Goal: Task Accomplishment & Management: Manage account settings

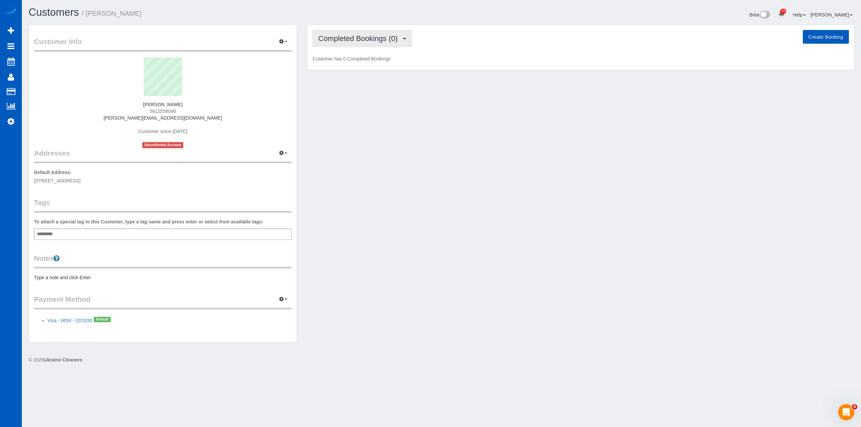
click at [395, 38] on span "Completed Bookings (0)" at bounding box center [359, 38] width 83 height 8
click at [373, 71] on link "Cancelled Bookings (1)" at bounding box center [348, 71] width 70 height 9
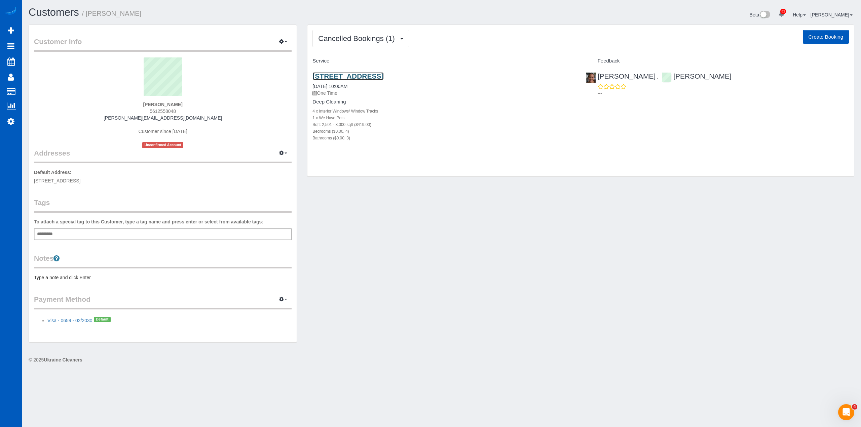
click at [370, 80] on link "[STREET_ADDRESS]" at bounding box center [347, 76] width 71 height 8
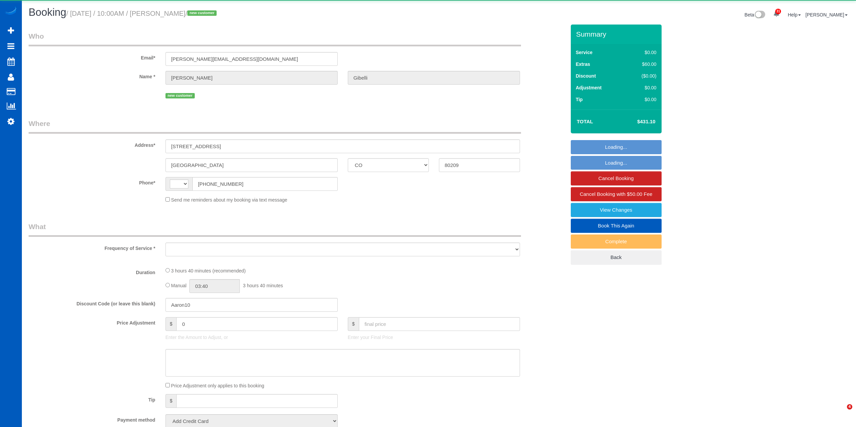
select select "CO"
select select "string:[GEOGRAPHIC_DATA]"
select select "object:4514"
select select "string:fspay-78c3286c-76bc-40ae-88b9-8264661bfb0c"
select select "199"
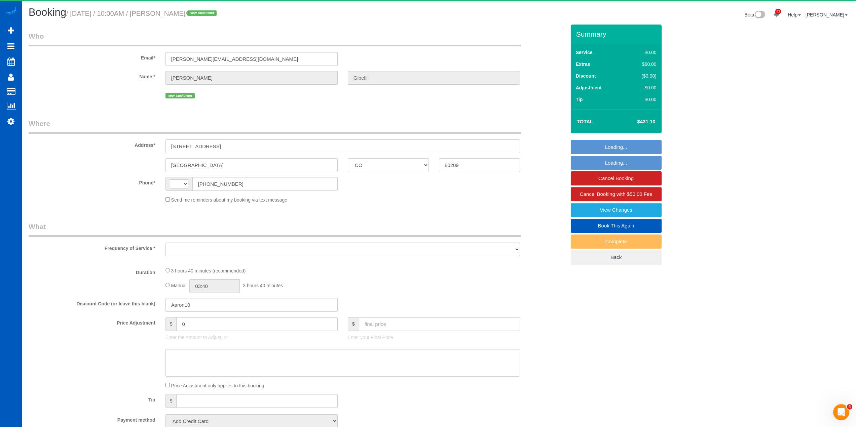
select select "2501"
select select "4"
select select "3"
select select "spot1"
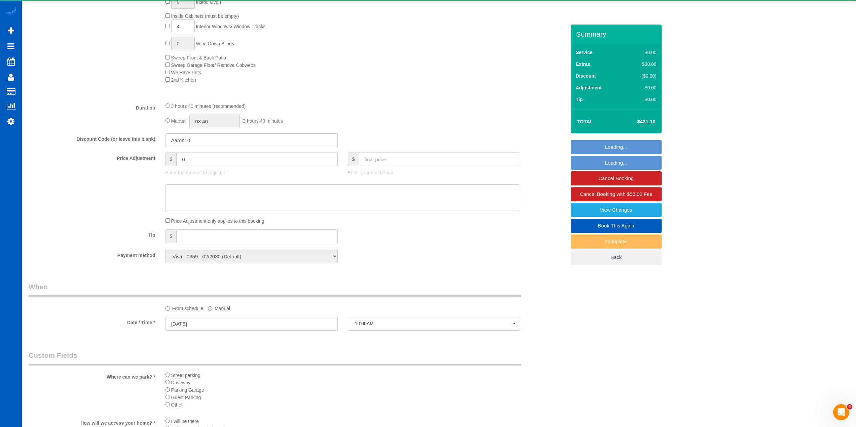
select select "2501"
select select "4"
select select "3"
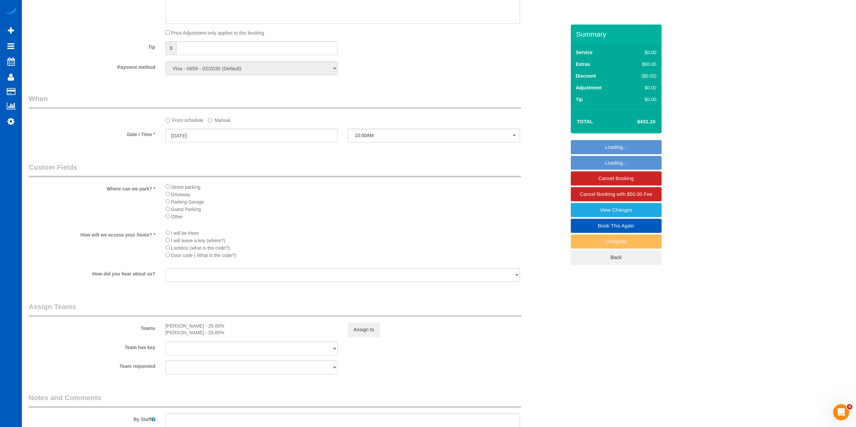
scroll to position [639, 0]
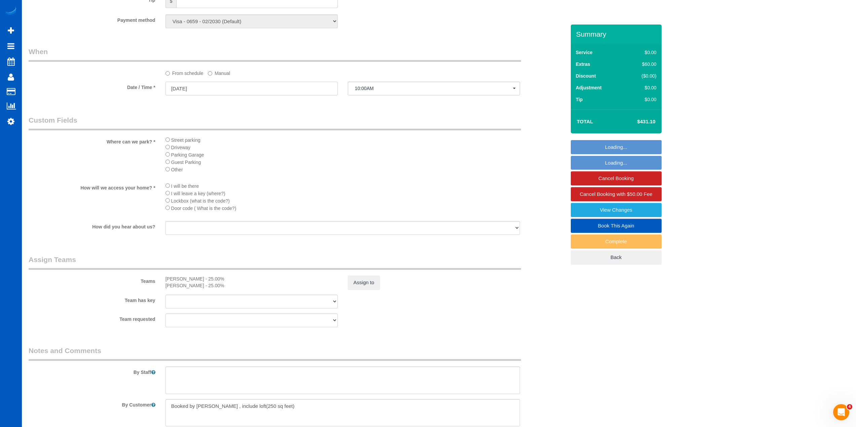
click at [206, 95] on input "[DATE]" at bounding box center [251, 89] width 172 height 14
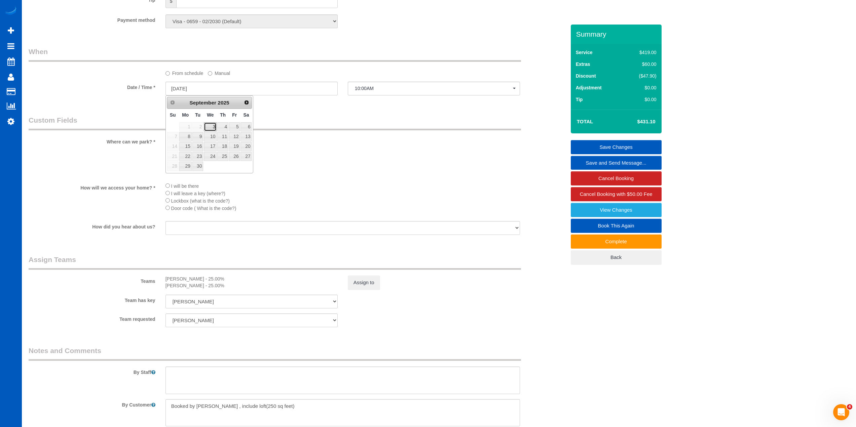
click at [210, 127] on link "3" at bounding box center [210, 126] width 13 height 9
type input "[DATE]"
select select "spot2"
click at [193, 86] on input "[DATE]" at bounding box center [251, 89] width 172 height 14
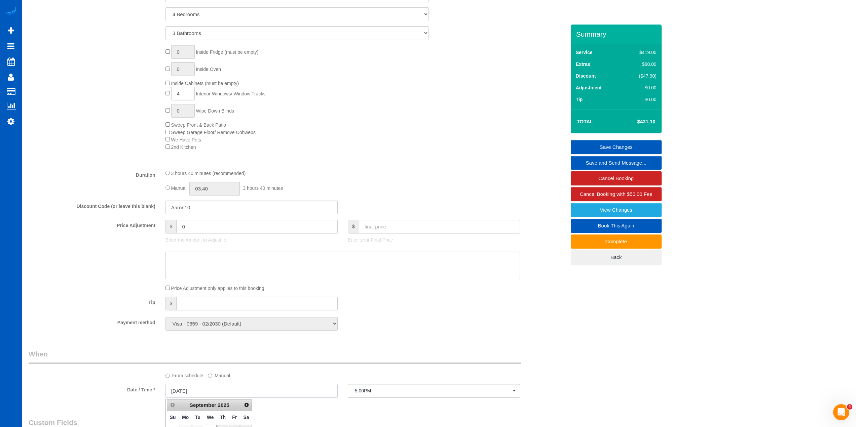
scroll to position [437, 0]
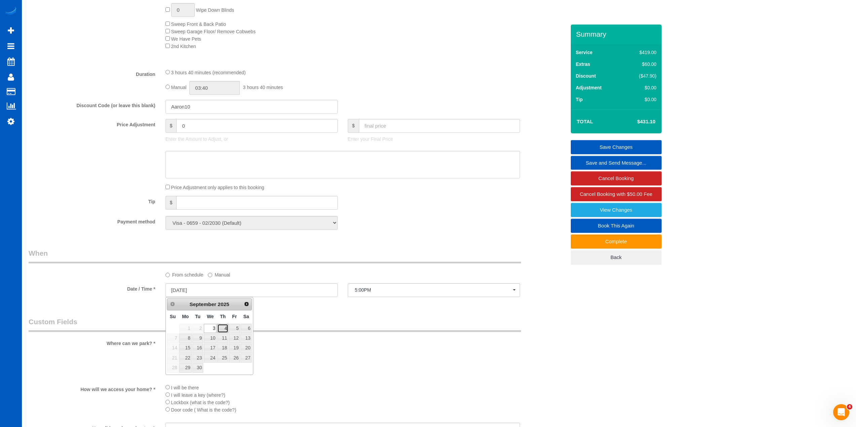
click at [221, 326] on link "4" at bounding box center [222, 328] width 11 height 9
type input "[DATE]"
select select "spot3"
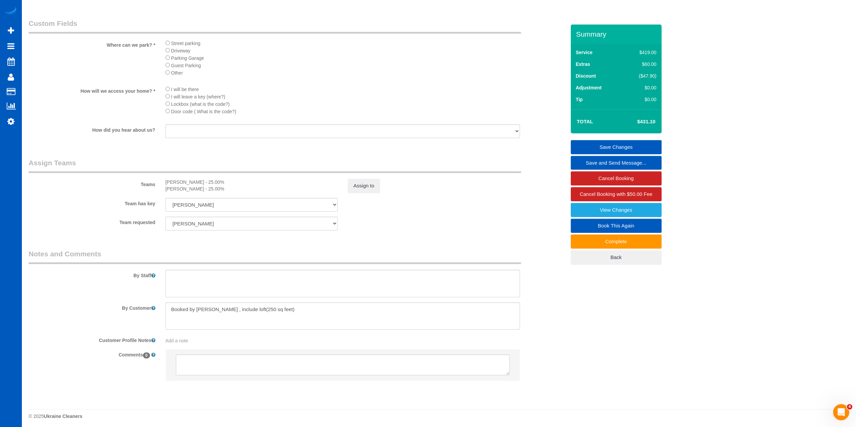
scroll to position [738, 0]
click at [371, 187] on button "Assign to" at bounding box center [364, 183] width 32 height 14
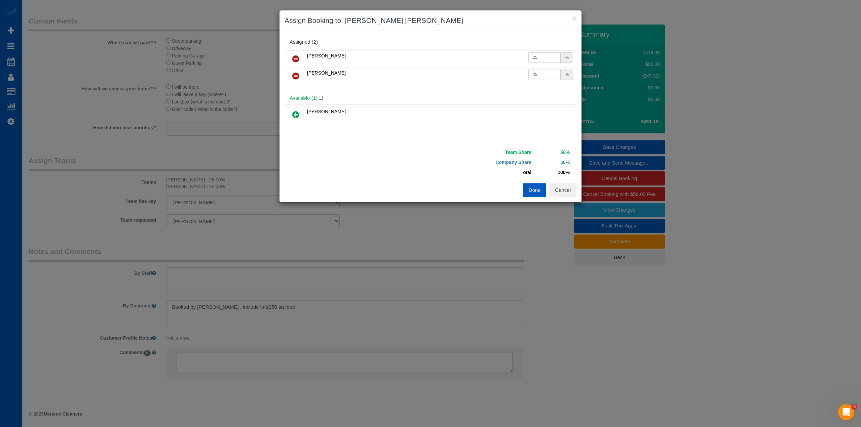
click at [539, 191] on button "Done" at bounding box center [535, 190] width 24 height 14
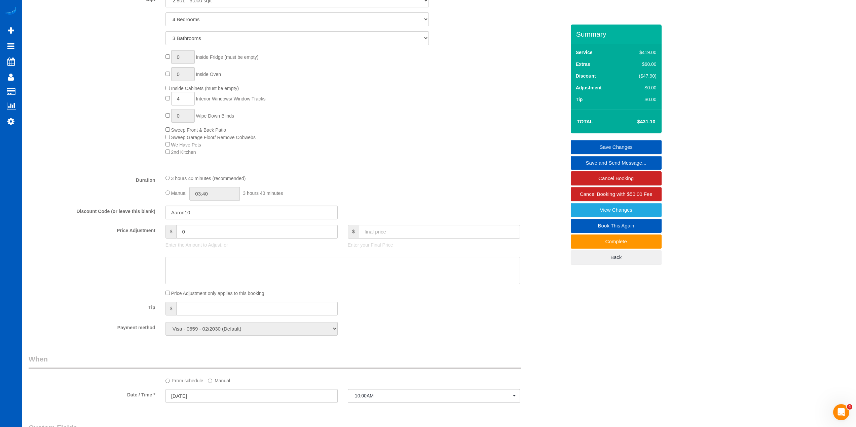
scroll to position [200, 0]
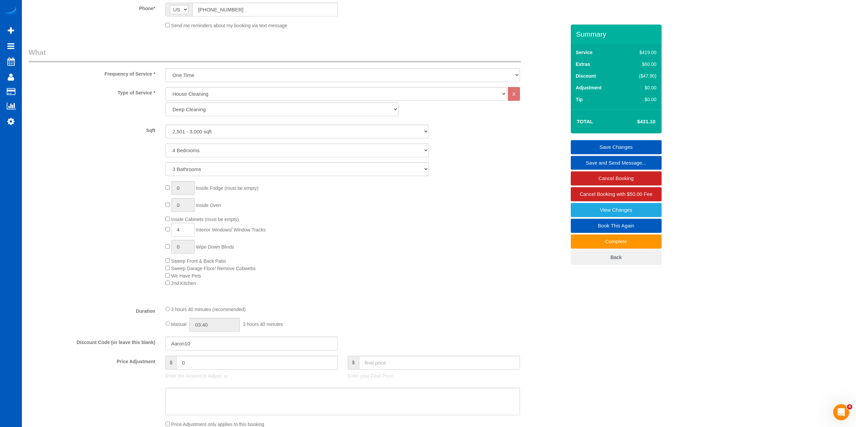
click at [618, 146] on link "Save Changes" at bounding box center [615, 147] width 91 height 14
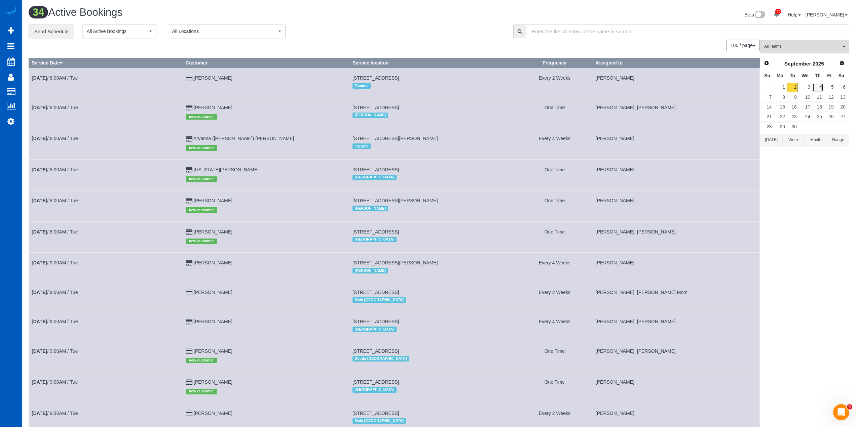
click at [814, 88] on link "4" at bounding box center [817, 87] width 11 height 9
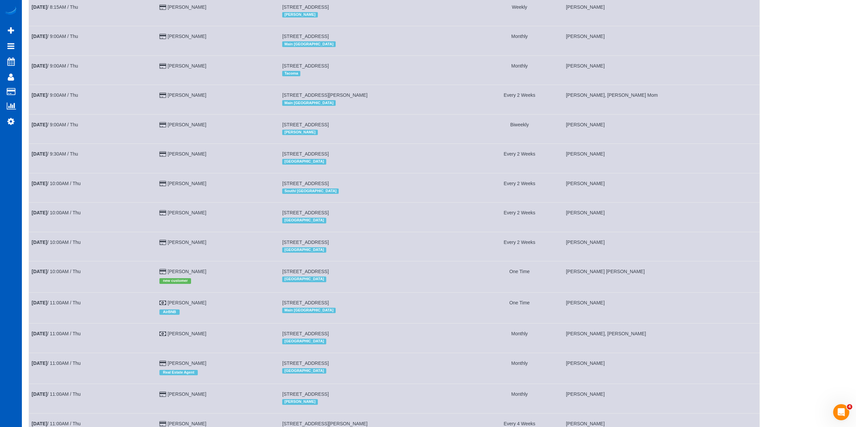
scroll to position [235, 0]
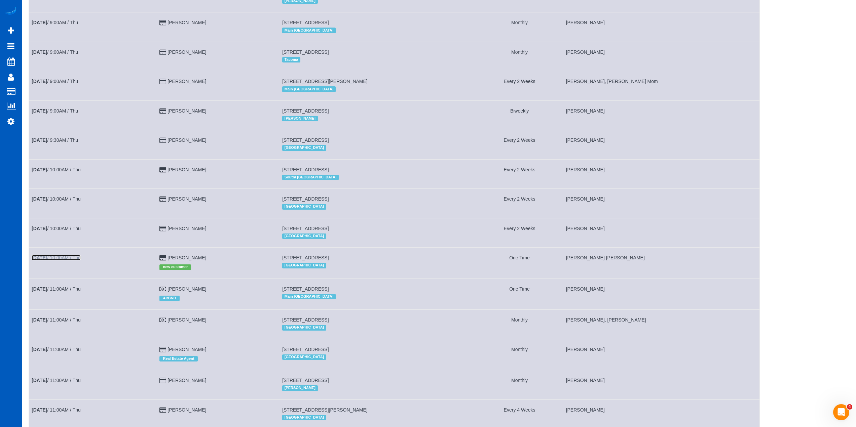
click at [52, 256] on link "[DATE] 10:00AM / Thu" at bounding box center [56, 257] width 49 height 5
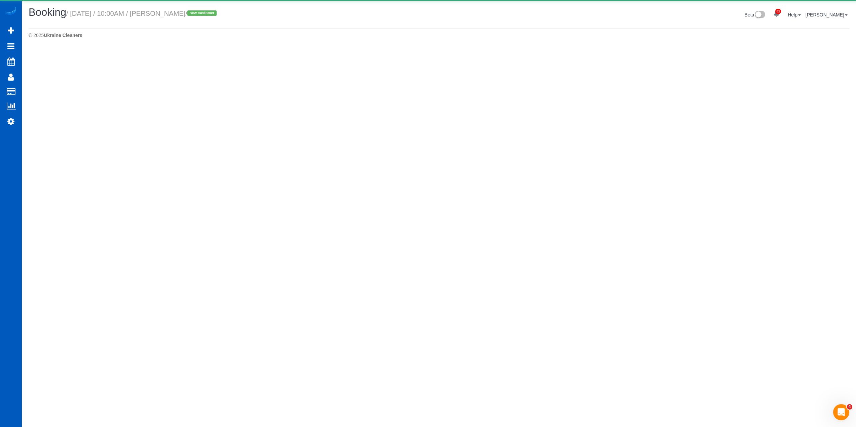
select select "CO"
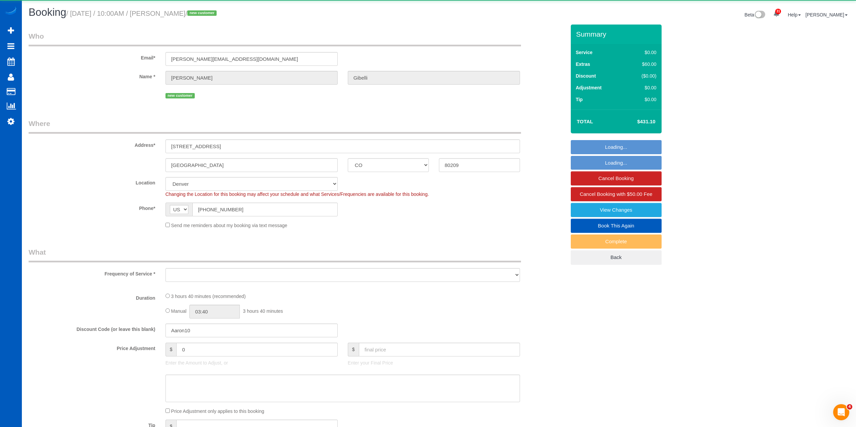
select select "object:6342"
select select "199"
select select "2501"
select select "4"
select select "3"
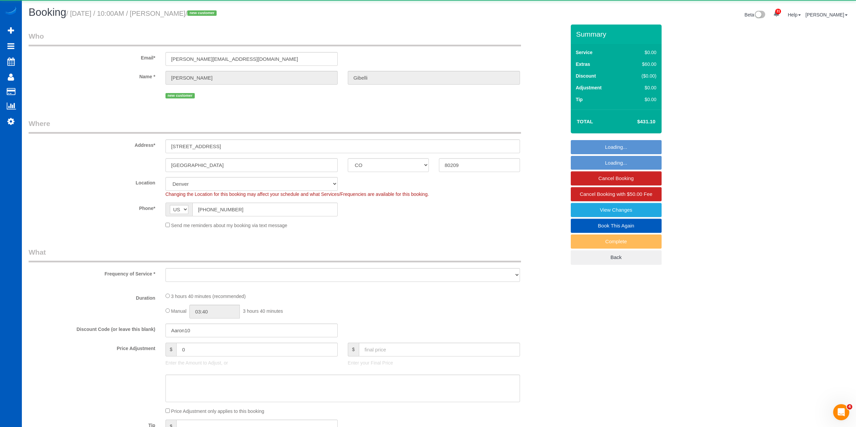
select select "spot11"
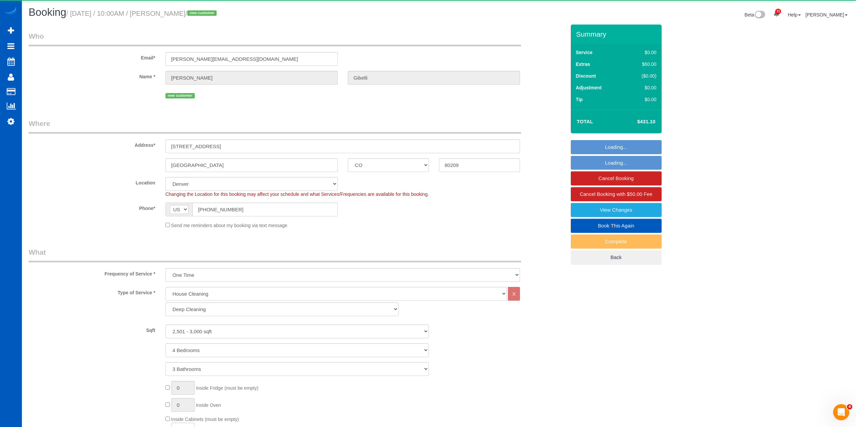
select select "object:6522"
select select "2501"
select select "4"
select select "3"
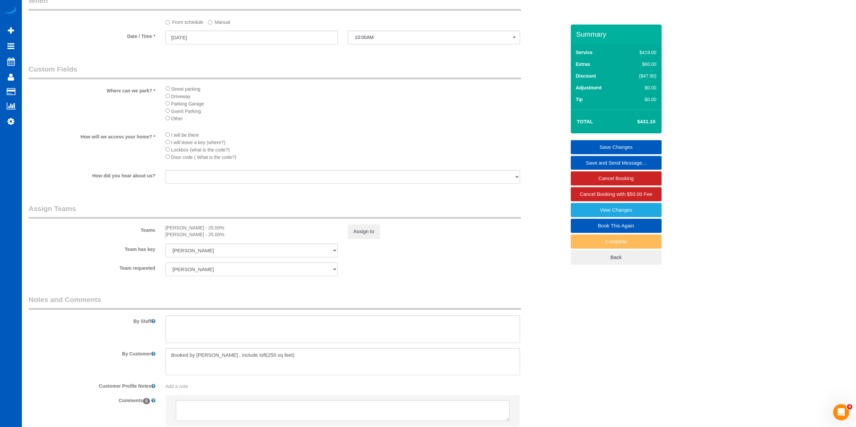
scroll to position [706, 0]
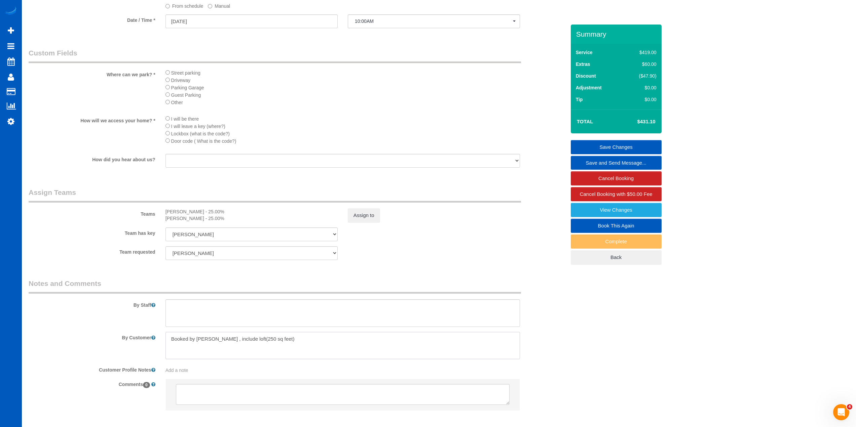
drag, startPoint x: 238, startPoint y: 340, endPoint x: 244, endPoint y: 338, distance: 5.5
click at [238, 340] on textarea at bounding box center [342, 346] width 354 height 28
click at [442, 249] on div "Team requested [PERSON_NAME] [PERSON_NAME] [PERSON_NAME] [PERSON_NAME] [PERSON_…" at bounding box center [297, 253] width 547 height 14
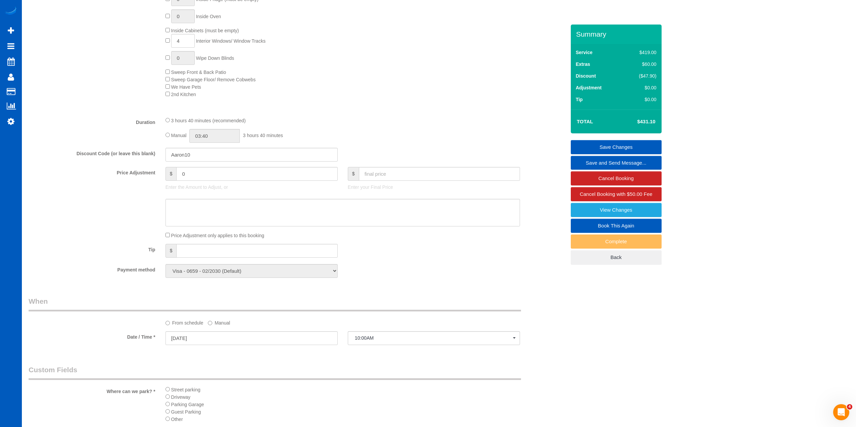
scroll to position [370, 0]
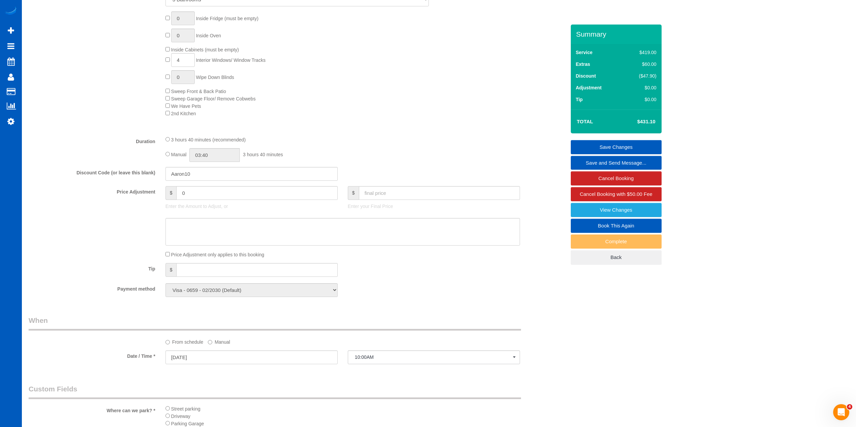
click at [425, 105] on div "0 Inside Fridge (must be empty) 0 Inside Oven Inside Cabinets (must be empty) 4…" at bounding box center [365, 64] width 410 height 106
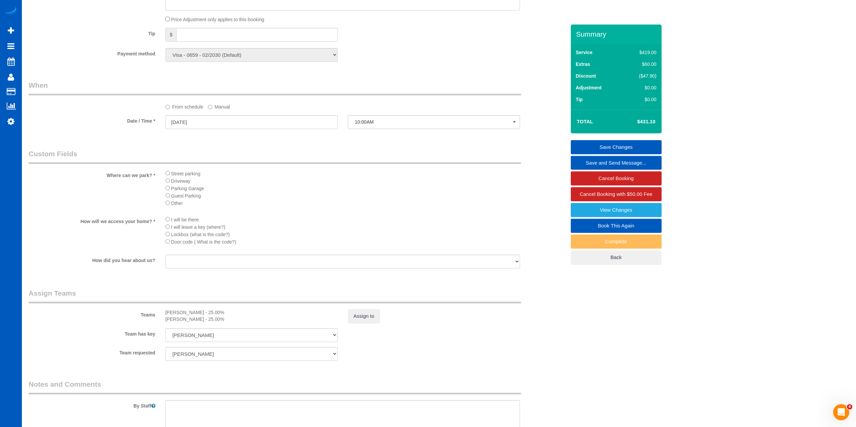
scroll to position [738, 0]
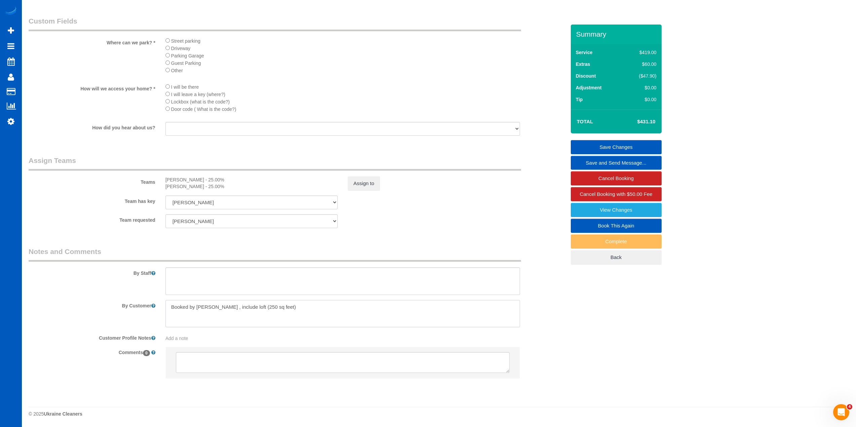
click at [282, 304] on textarea at bounding box center [342, 314] width 354 height 28
type textarea "Booked by [PERSON_NAME] , include loft (250 sq feet). Ask her which 4 windows t…"
click at [526, 213] on sui-booking-teams "Teams [PERSON_NAME] - 25.00% [PERSON_NAME] - 25.00% Assign to Team has key [PER…" at bounding box center [297, 192] width 537 height 73
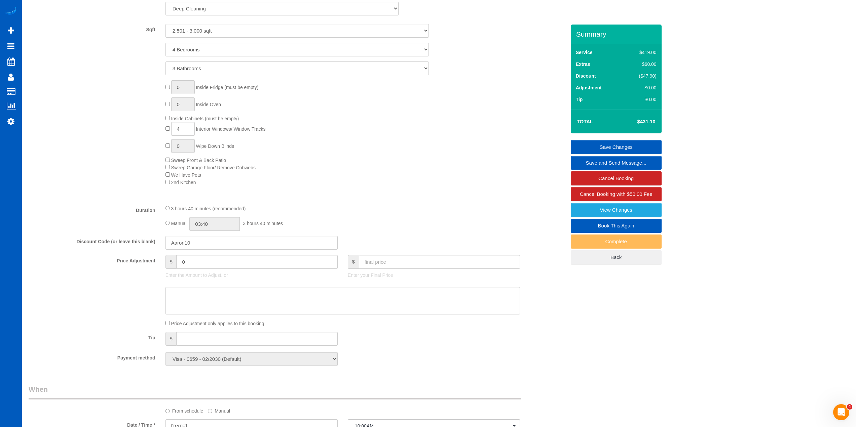
scroll to position [166, 0]
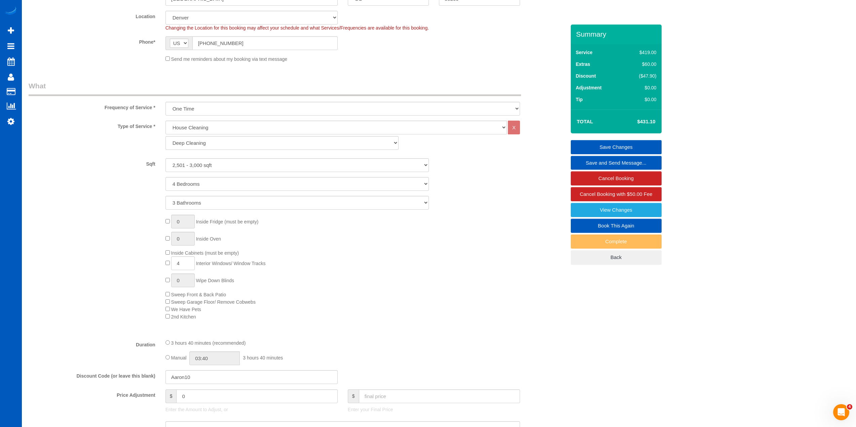
click at [604, 148] on link "Save Changes" at bounding box center [615, 147] width 91 height 14
